Goal: Information Seeking & Learning: Understand process/instructions

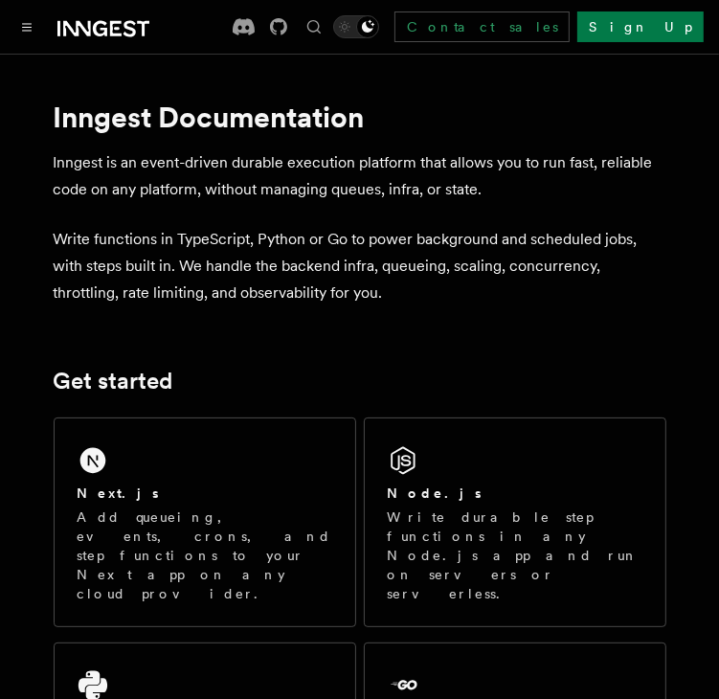
click at [253, 430] on div "Next.js Add queueing, events, crons, and step functions to your Next app on any…" at bounding box center [205, 522] width 301 height 208
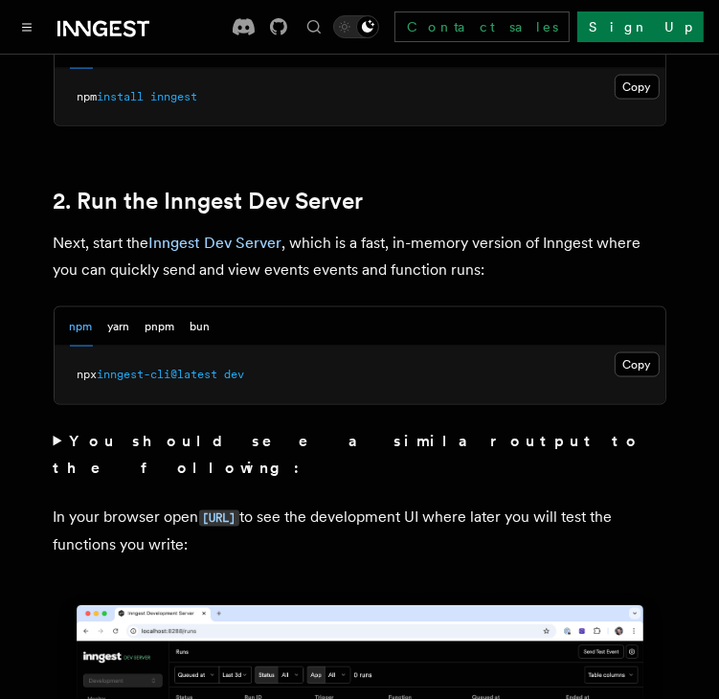
scroll to position [1309, 0]
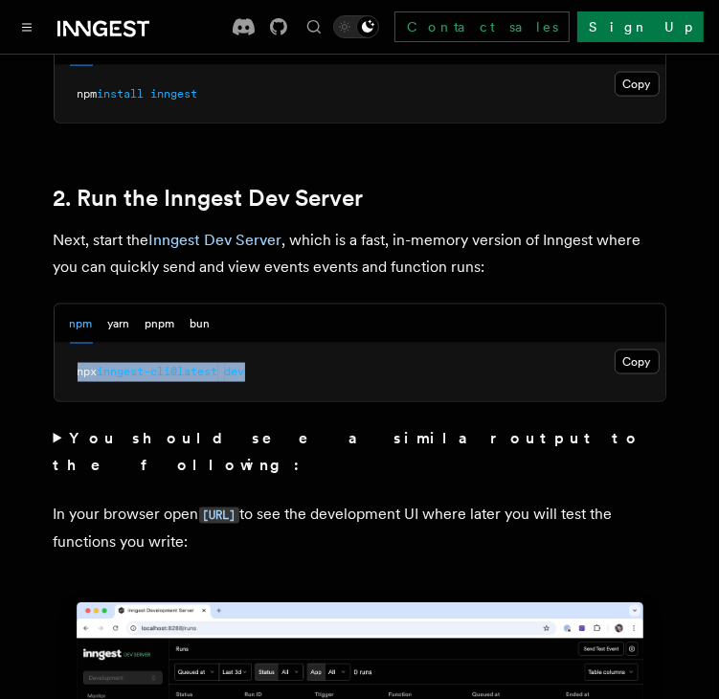
drag, startPoint x: 260, startPoint y: 336, endPoint x: 56, endPoint y: 342, distance: 204.9
click at [56, 344] on pre "npx inngest-cli@latest dev" at bounding box center [360, 372] width 611 height 57
copy span "npx inngest-cli@latest dev"
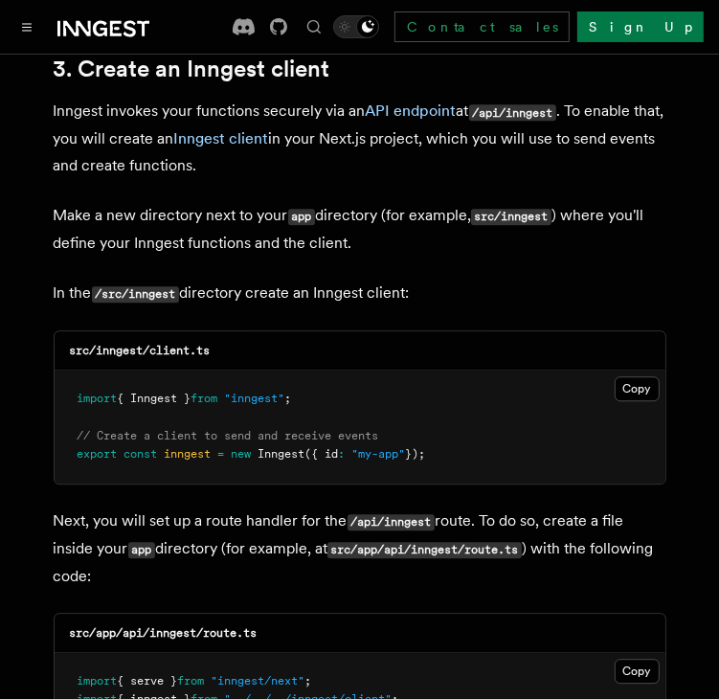
scroll to position [2293, 0]
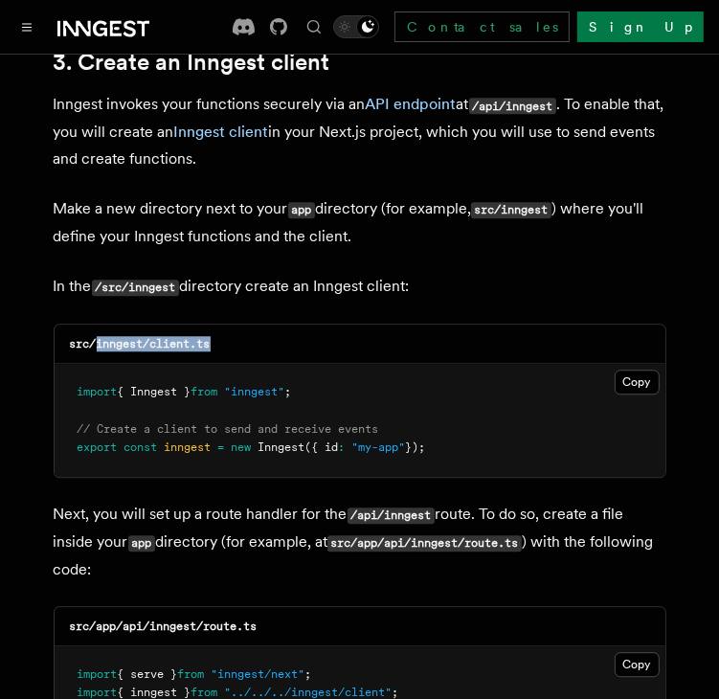
drag, startPoint x: 226, startPoint y: 292, endPoint x: 96, endPoint y: 290, distance: 130.2
click at [96, 325] on div "src/inngest/client.ts" at bounding box center [360, 344] width 611 height 39
copy code "inngest/client.ts"
click at [630, 370] on button "Copy Copied" at bounding box center [637, 382] width 45 height 25
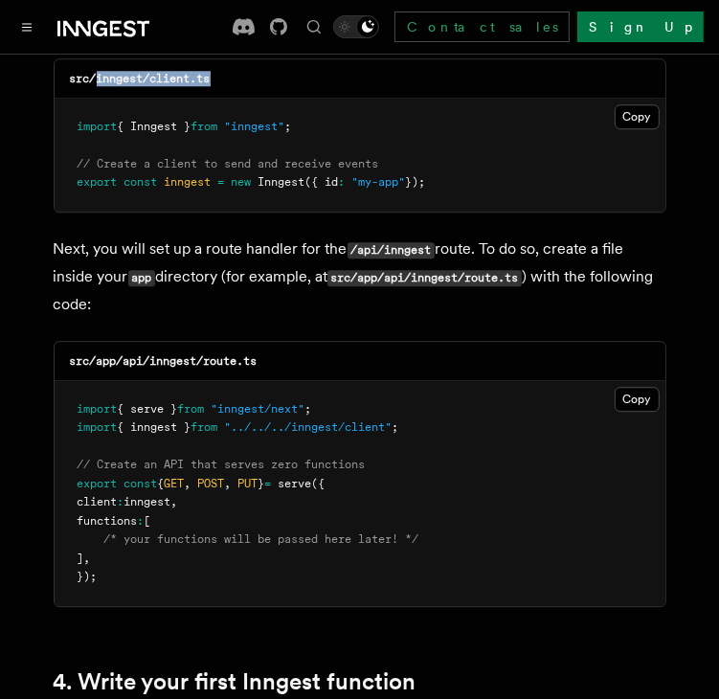
scroll to position [2569, 0]
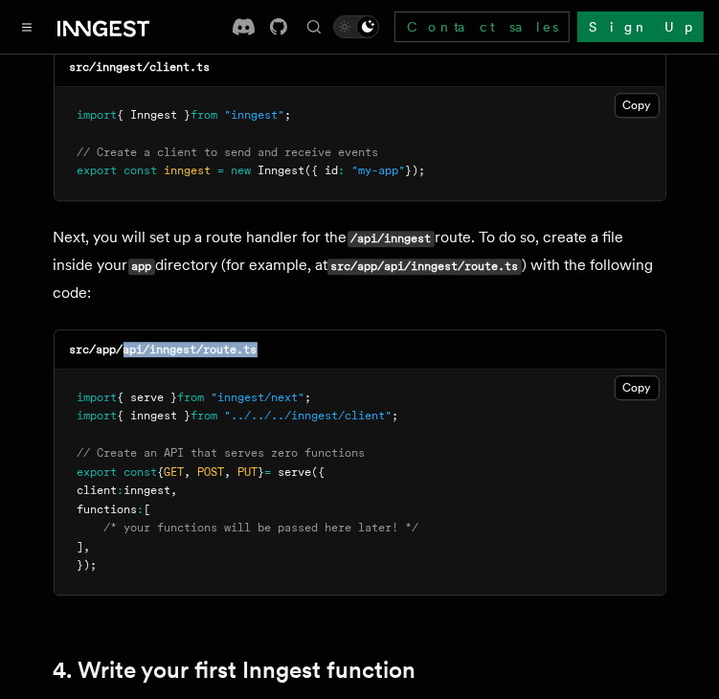
drag, startPoint x: 280, startPoint y: 295, endPoint x: 124, endPoint y: 303, distance: 155.3
click at [124, 330] on div "src/app/api/inngest/route.ts" at bounding box center [360, 349] width 611 height 39
copy code "api/inngest/route.ts"
click at [636, 375] on button "Copy Copied" at bounding box center [637, 387] width 45 height 25
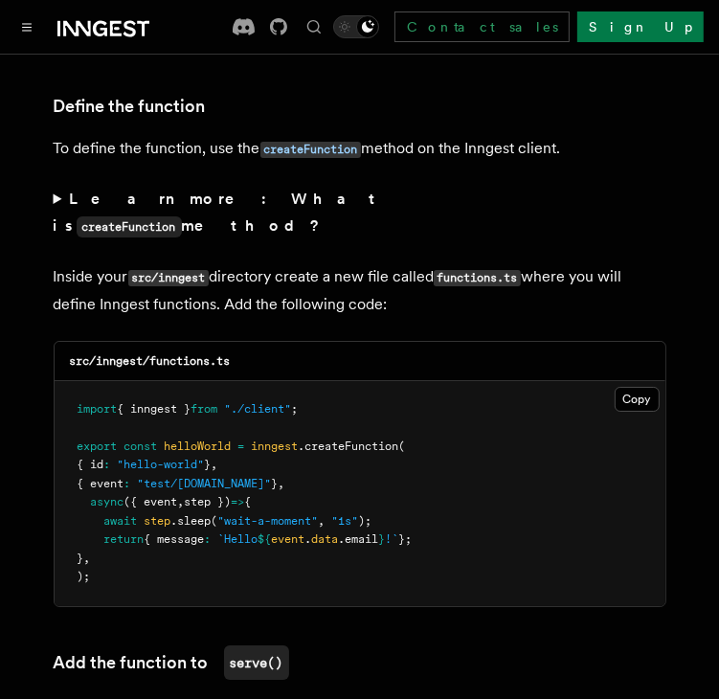
scroll to position [3306, 0]
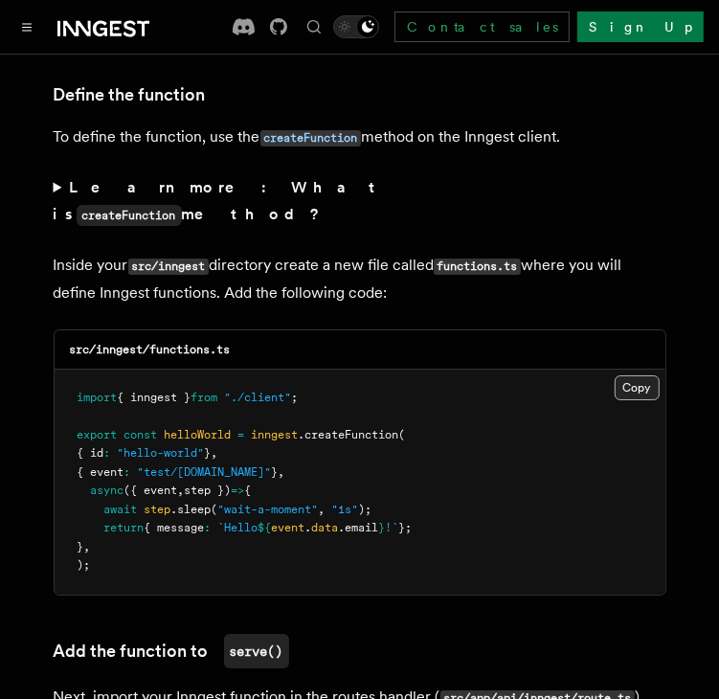
click at [648, 375] on button "Copy Copied" at bounding box center [637, 387] width 45 height 25
